Goal: Information Seeking & Learning: Learn about a topic

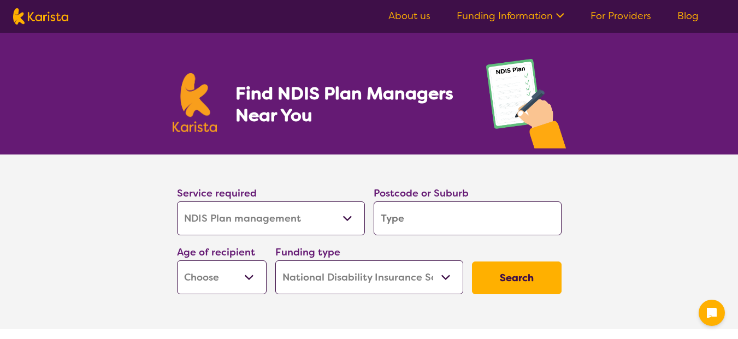
select select "NDIS Plan management"
select select "NDIS"
select select "NDIS Plan management"
select select "NDIS"
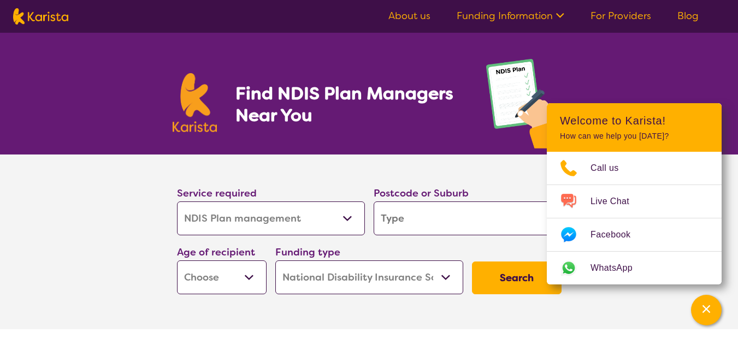
type input "S"
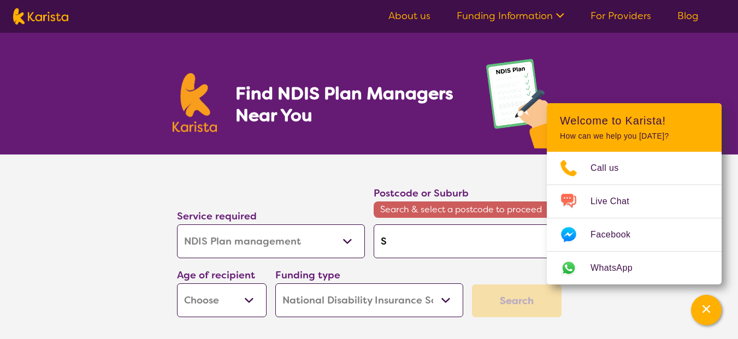
type input "Su"
type input "Sut"
type input "Suth"
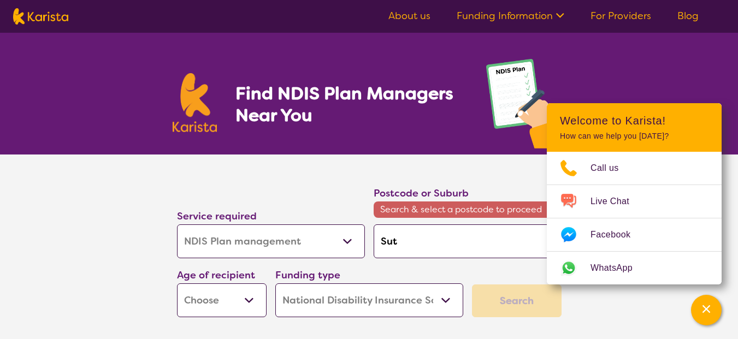
type input "Suth"
type input "Suthe"
type input "Suther"
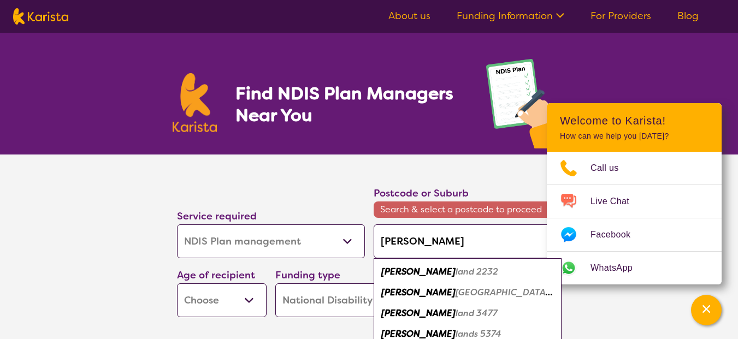
type input "Sutherl"
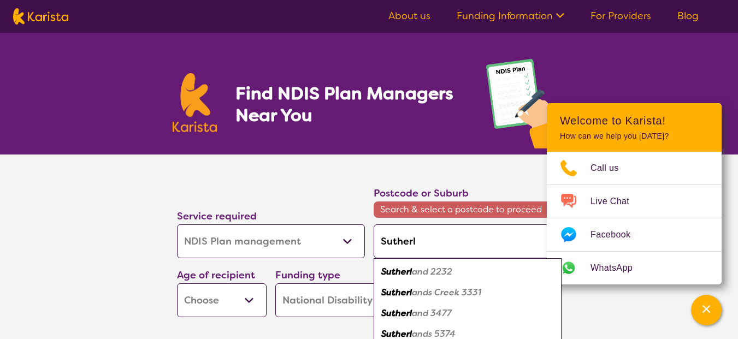
type input "Sutherla"
type input "Sutherlan"
type input "[PERSON_NAME]"
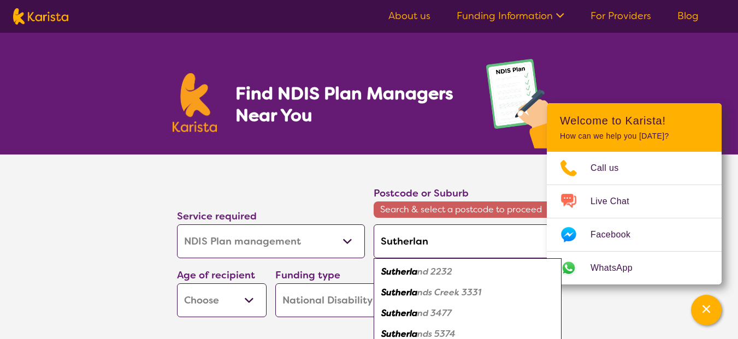
type input "[PERSON_NAME]"
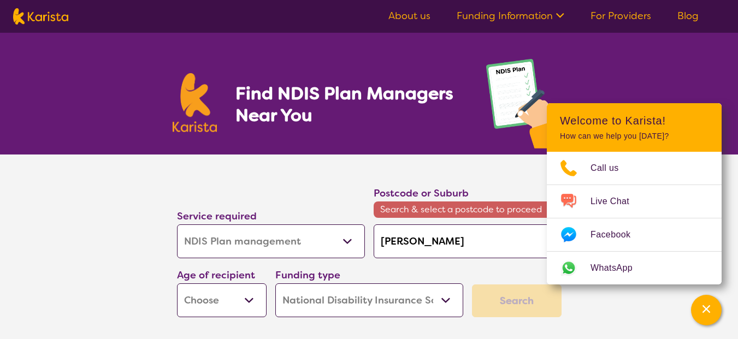
type input "[PERSON_NAME]"
click at [246, 300] on select "Early Childhood - 0 to 9 Child - 10 to 11 Adolescent - 12 to 17 Adult - 18 to 6…" at bounding box center [222, 301] width 90 height 34
select select "AG"
click at [177, 284] on select "Early Childhood - 0 to 9 Child - 10 to 11 Adolescent - 12 to 17 Adult - 18 to 6…" at bounding box center [222, 301] width 90 height 34
select select "AG"
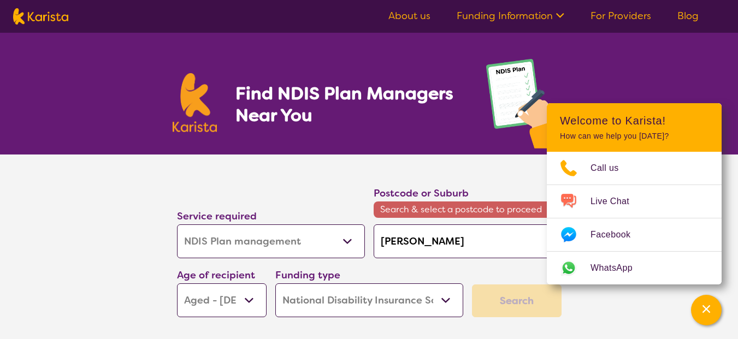
click at [644, 333] on section "Service required Allied Health Assistant Assessment (ADHD or Autism) Behaviour …" at bounding box center [369, 254] width 738 height 198
click at [443, 299] on select "Home Care Package (HCP) National Disability Insurance Scheme (NDIS) I don't know" at bounding box center [369, 301] width 188 height 34
click at [275, 284] on select "Home Care Package (HCP) National Disability Insurance Scheme (NDIS) I don't know" at bounding box center [369, 301] width 188 height 34
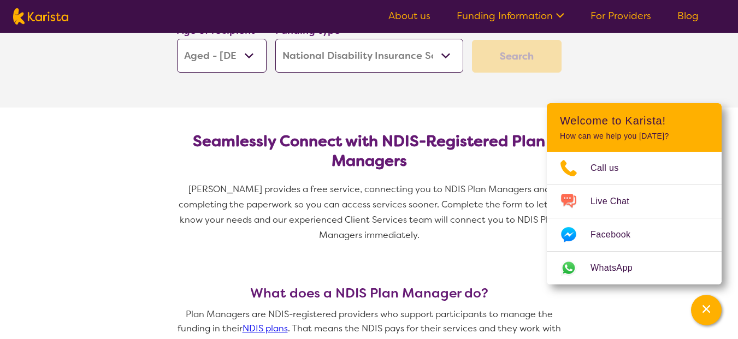
scroll to position [219, 0]
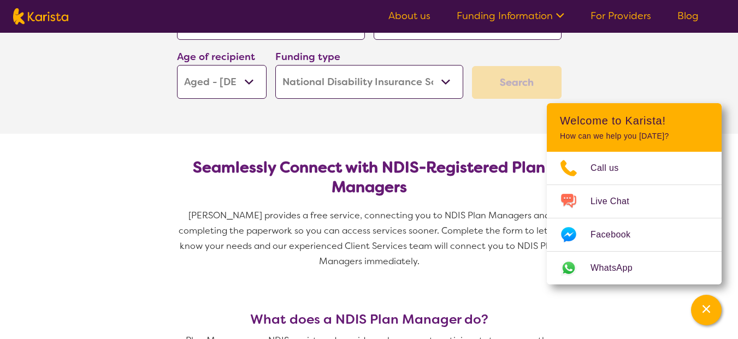
click at [508, 86] on div "Search" at bounding box center [517, 82] width 90 height 33
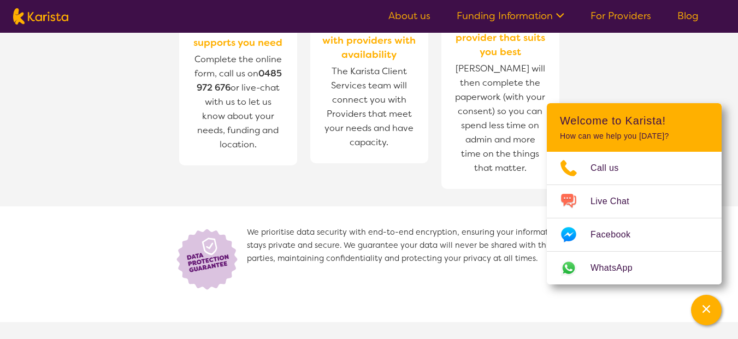
scroll to position [1530, 0]
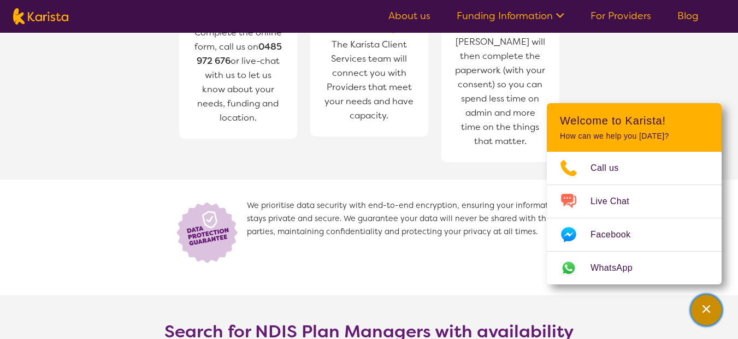
click at [709, 310] on icon "Channel Menu" at bounding box center [706, 309] width 11 height 11
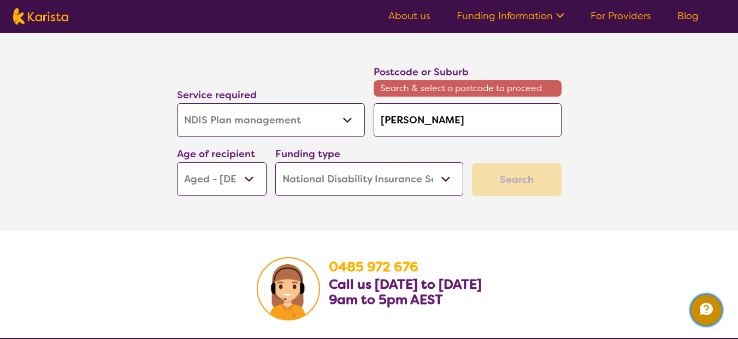
scroll to position [1803, 0]
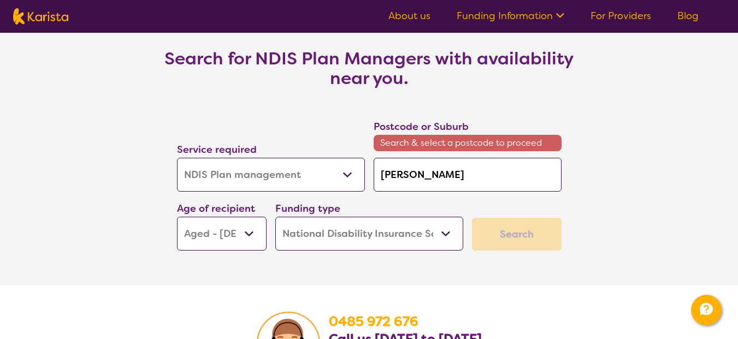
click at [451, 170] on input "[PERSON_NAME]" at bounding box center [468, 175] width 188 height 34
type input "[PERSON_NAME]"
type input "Sutherlan"
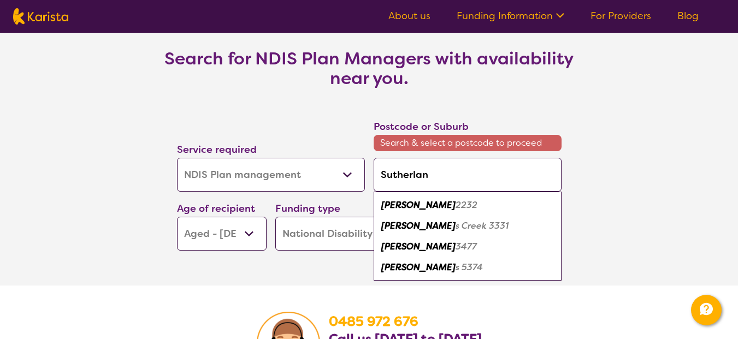
type input "Sutherla"
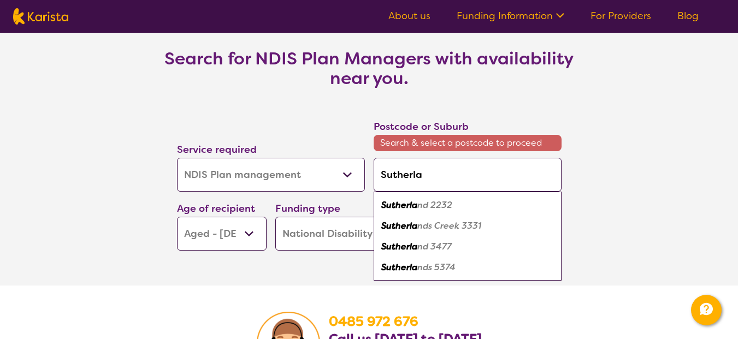
type input "Sutherla"
click at [412, 209] on em "Sutherla" at bounding box center [399, 204] width 36 height 11
type input "2232"
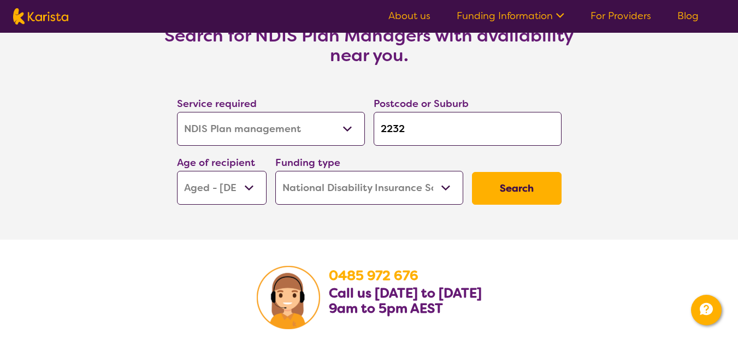
scroll to position [1780, 0]
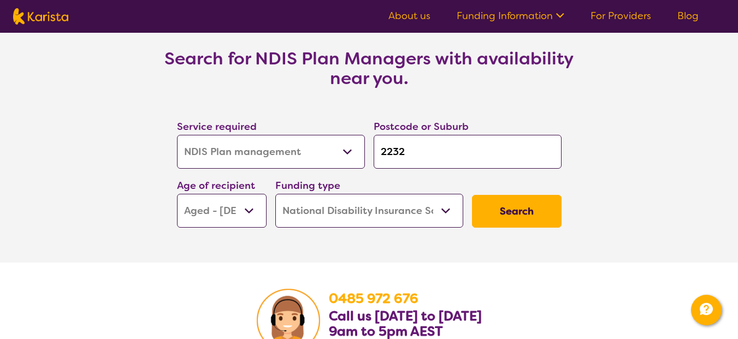
click at [520, 213] on button "Search" at bounding box center [517, 211] width 90 height 33
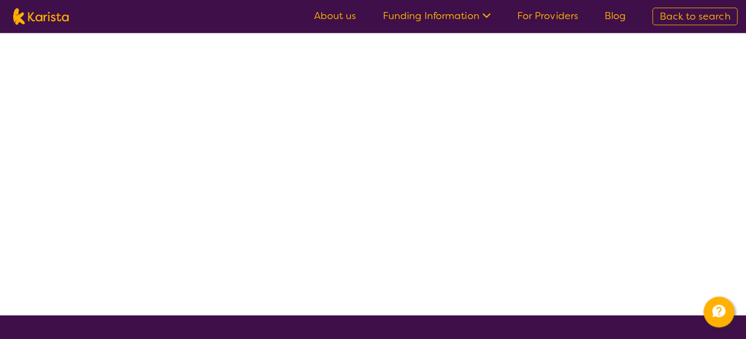
click at [520, 214] on div at bounding box center [373, 173] width 746 height 281
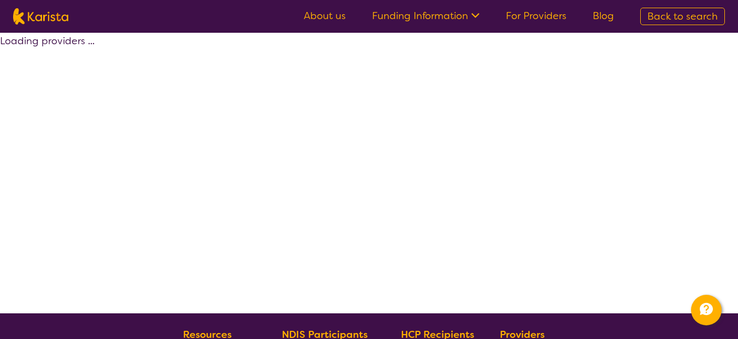
select select "by_score"
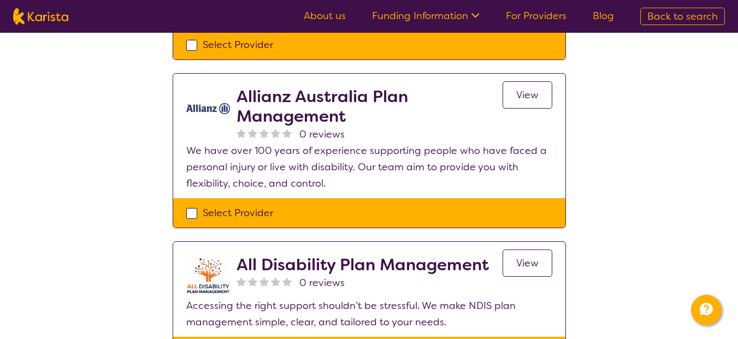
scroll to position [109, 0]
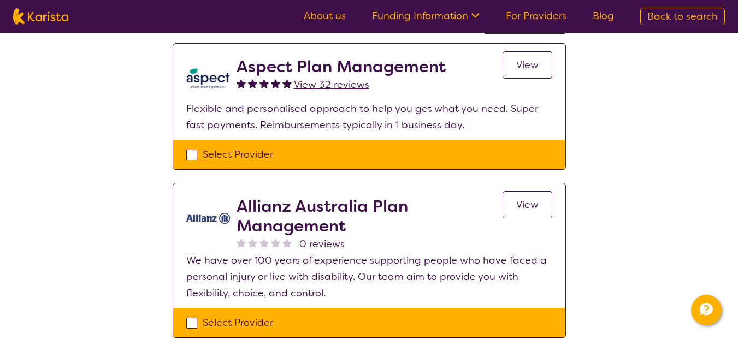
click at [317, 81] on span "View 32 reviews" at bounding box center [331, 84] width 75 height 13
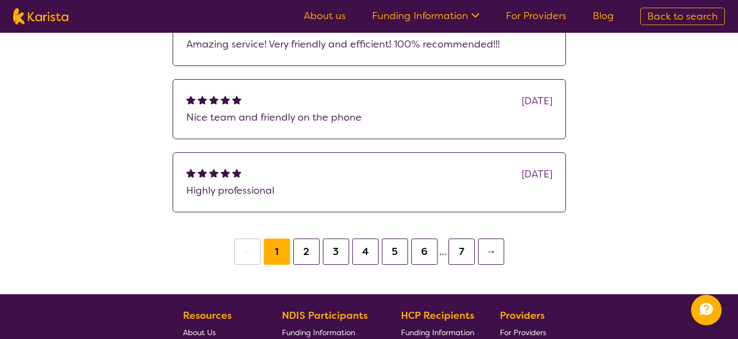
scroll to position [382, 0]
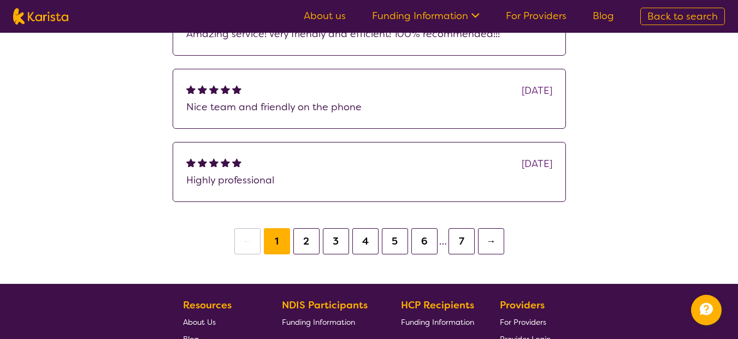
click at [306, 245] on button "2" at bounding box center [306, 241] width 26 height 26
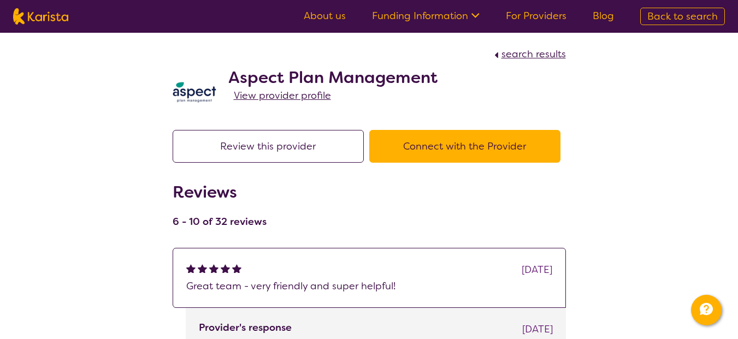
click at [310, 96] on span "View provider profile" at bounding box center [282, 95] width 97 height 13
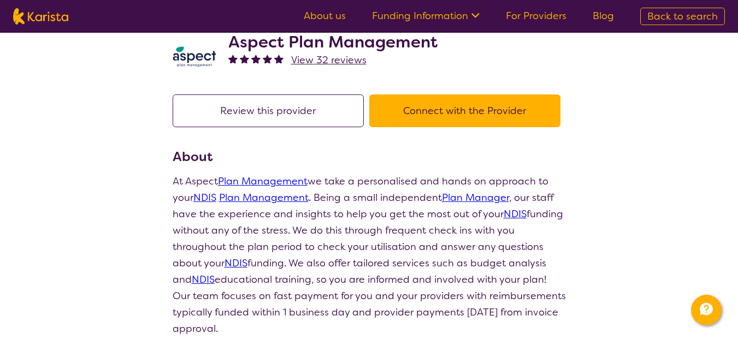
scroll to position [55, 0]
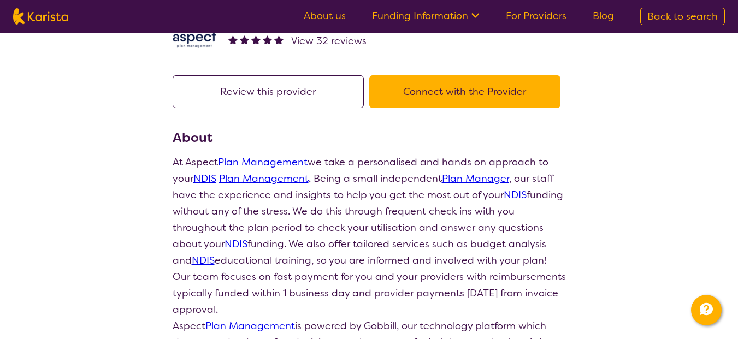
click at [323, 17] on link "About us" at bounding box center [325, 15] width 42 height 13
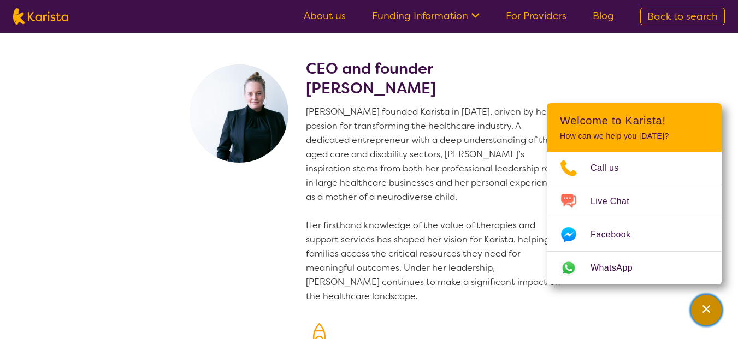
click at [702, 308] on icon "Channel Menu" at bounding box center [706, 309] width 11 height 11
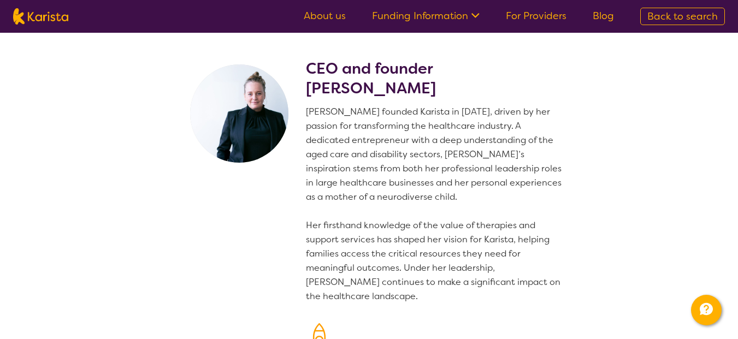
click at [475, 10] on icon at bounding box center [473, 14] width 11 height 11
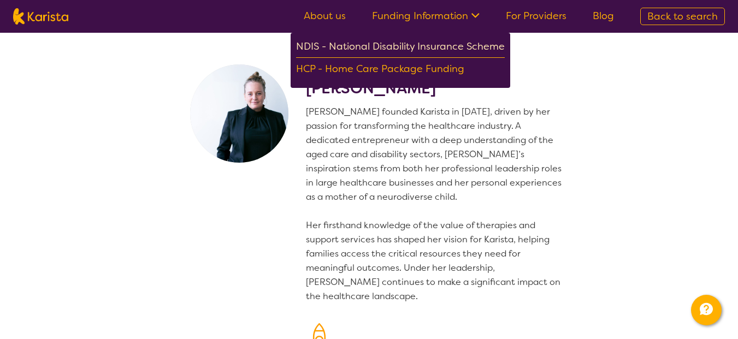
click at [440, 48] on div "NDIS - National Disability Insurance Scheme" at bounding box center [400, 48] width 209 height 20
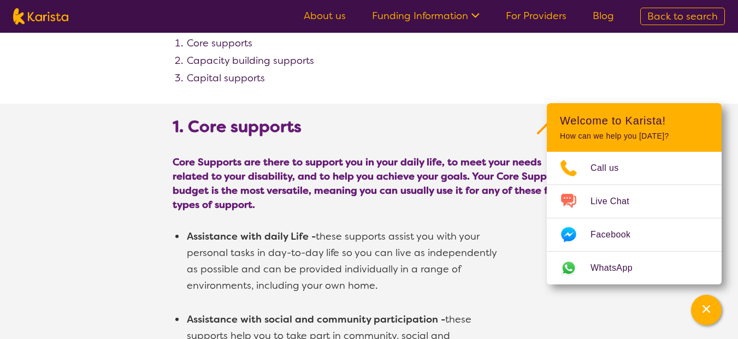
scroll to position [656, 0]
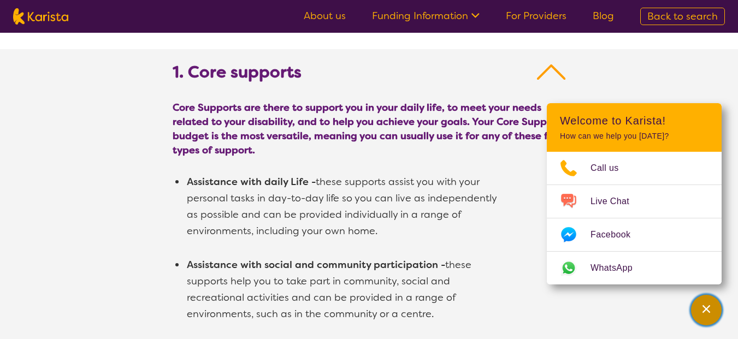
click at [701, 314] on icon "Channel Menu" at bounding box center [706, 309] width 11 height 11
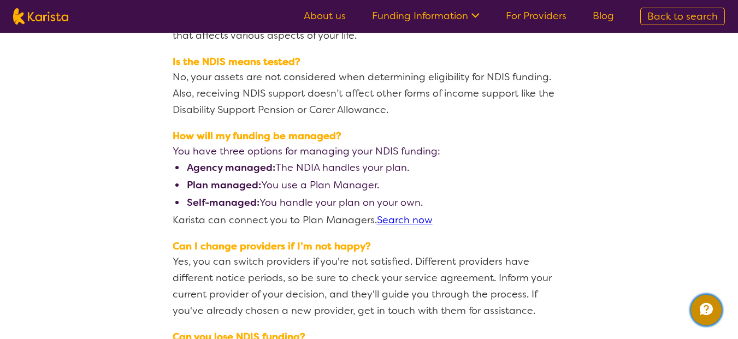
scroll to position [1420, 0]
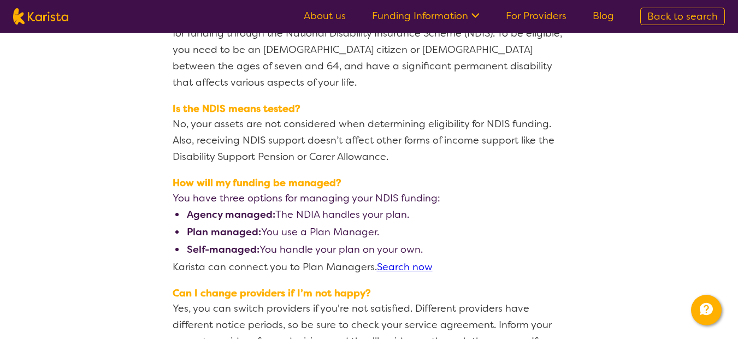
click at [416, 261] on link "Search now" at bounding box center [405, 267] width 56 height 13
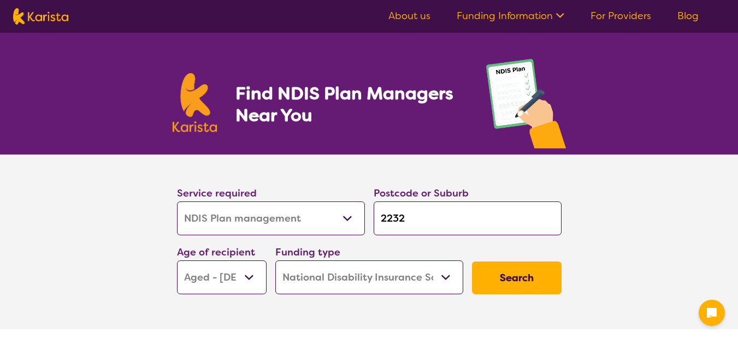
select select "NDIS Plan management"
select select "AG"
select select "NDIS"
select select "NDIS Plan management"
select select "AG"
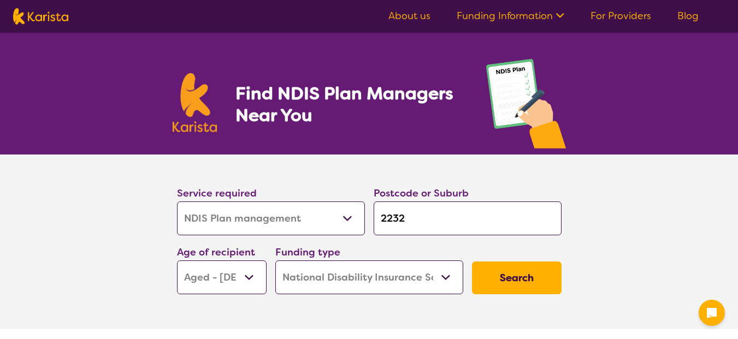
select select "NDIS"
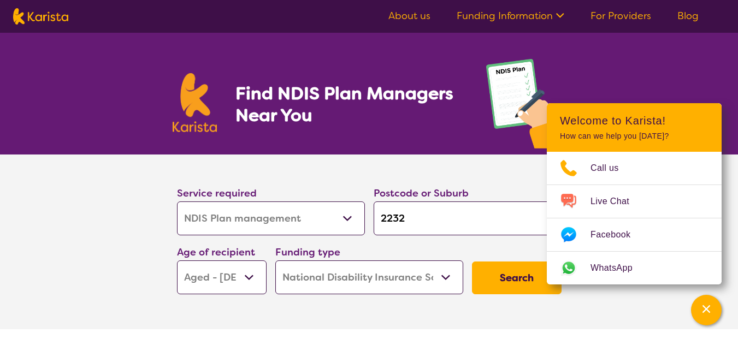
click at [417, 219] on input "2232" at bounding box center [468, 219] width 188 height 34
type input "223"
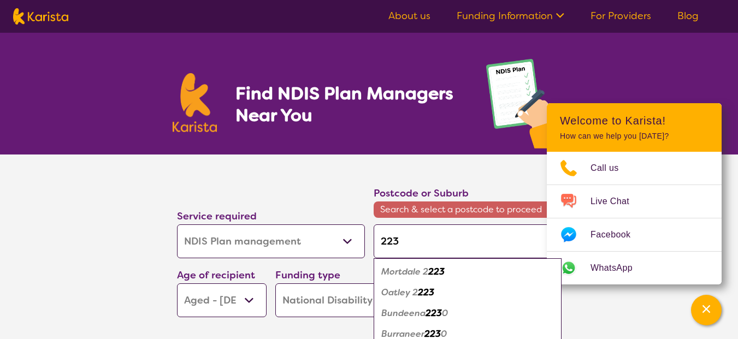
type input "2234"
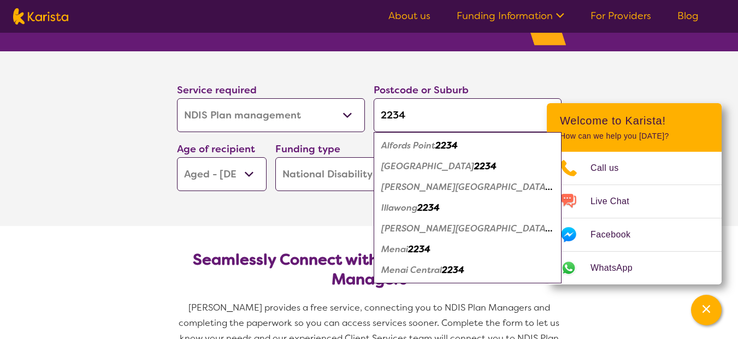
scroll to position [109, 0]
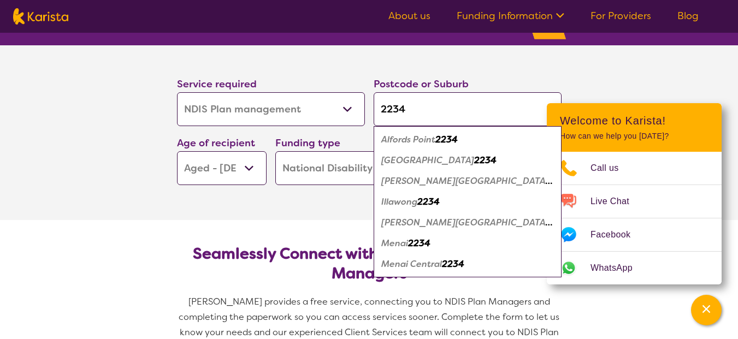
type input "2234"
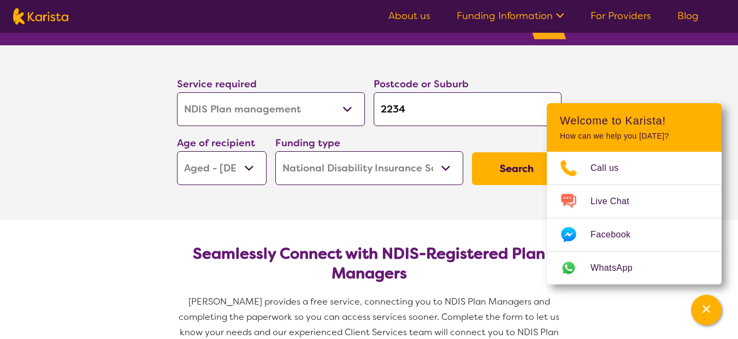
click at [510, 170] on button "Search" at bounding box center [517, 168] width 90 height 33
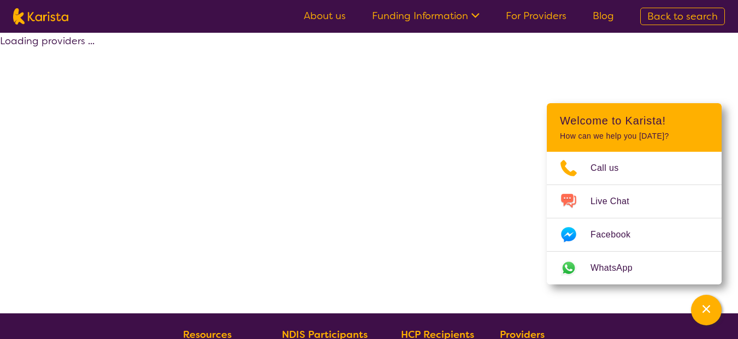
select select "by_score"
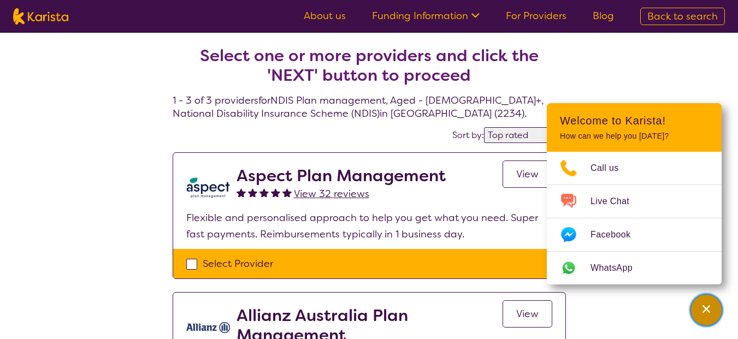
click at [714, 311] on div "Channel Menu" at bounding box center [706, 310] width 22 height 24
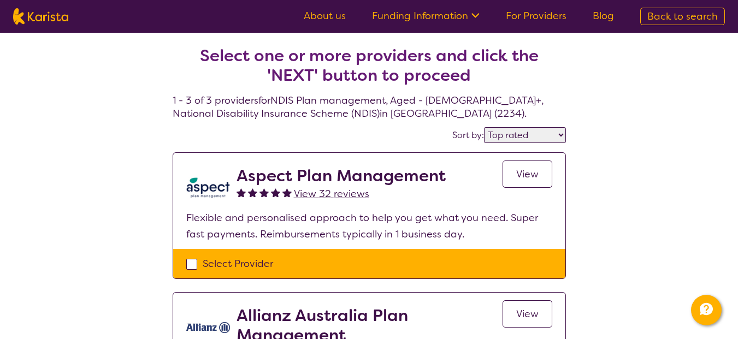
click at [529, 175] on span "View" at bounding box center [527, 174] width 22 height 13
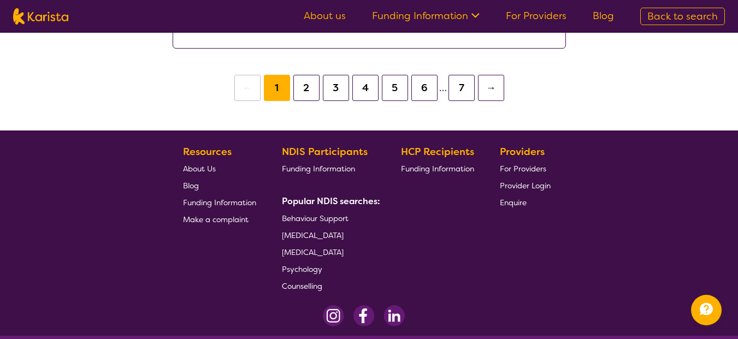
scroll to position [962, 0]
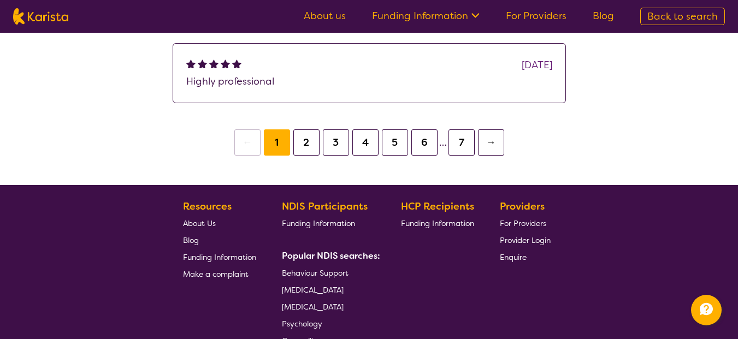
click at [307, 143] on button "2" at bounding box center [306, 142] width 26 height 26
